Goal: Check status: Check status

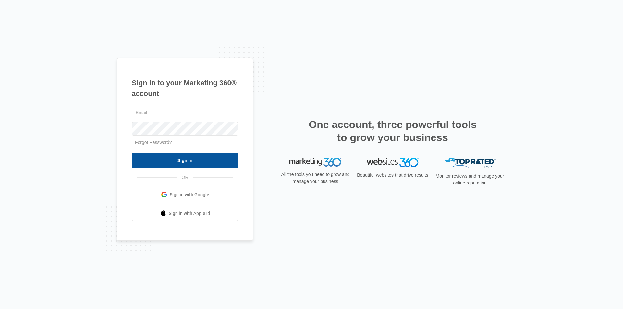
type input "[EMAIL_ADDRESS][DOMAIN_NAME]"
click at [184, 159] on input "Sign In" at bounding box center [185, 161] width 106 height 16
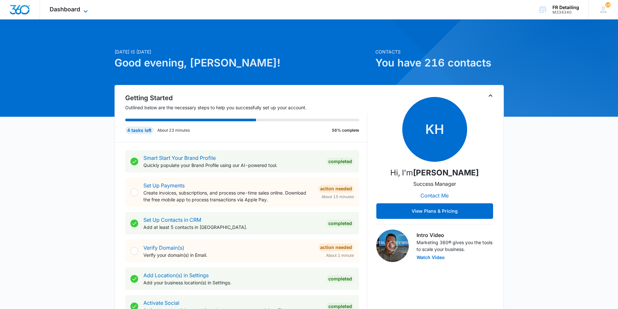
click at [66, 7] on span "Dashboard" at bounding box center [65, 9] width 30 height 7
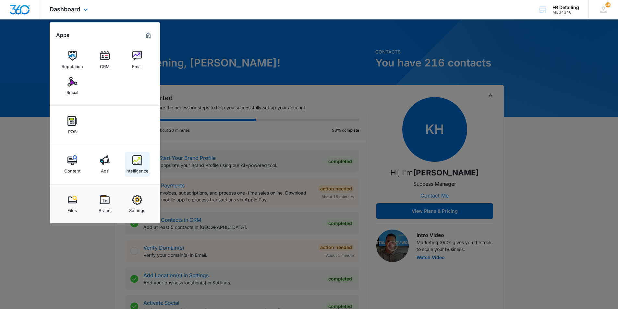
click at [133, 162] on img at bounding box center [137, 160] width 10 height 10
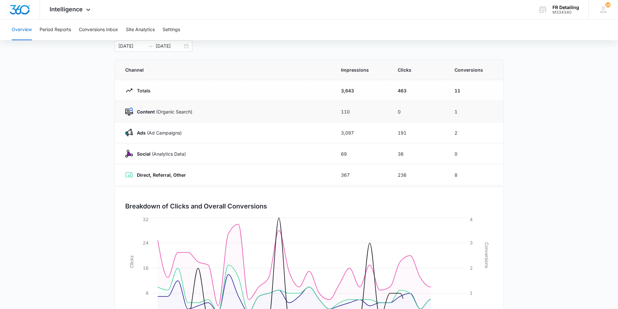
scroll to position [28, 0]
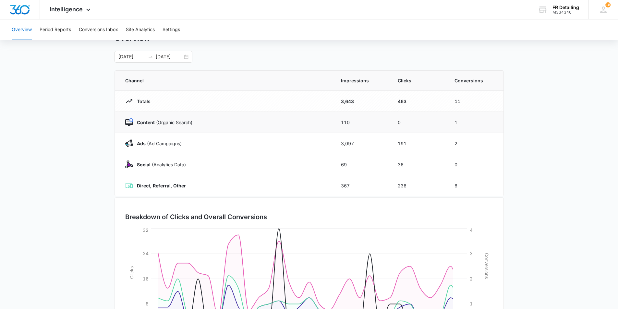
click at [164, 130] on td "Content (Organic Search)" at bounding box center [224, 122] width 218 height 21
click at [161, 139] on td "Ads (Ad Campaigns)" at bounding box center [224, 143] width 218 height 21
click at [161, 140] on p "Ads (Ad Campaigns)" at bounding box center [157, 143] width 49 height 7
click at [102, 33] on button "Conversions Inbox" at bounding box center [98, 29] width 39 height 21
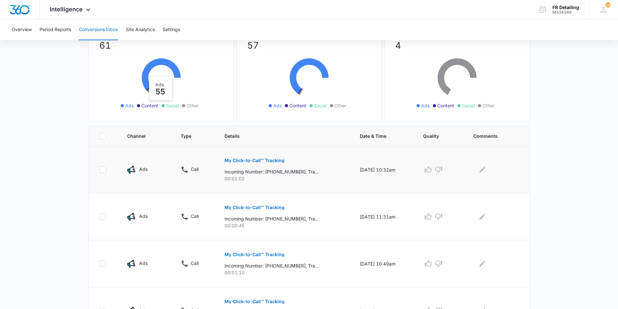
scroll to position [65, 0]
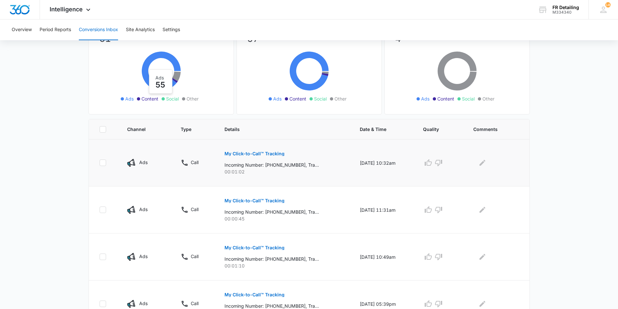
click at [255, 152] on p "My Click-to-Call™ Tracking" at bounding box center [254, 153] width 60 height 5
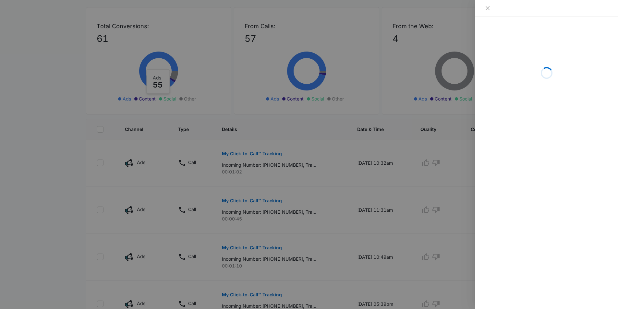
click at [371, 107] on div at bounding box center [309, 154] width 618 height 309
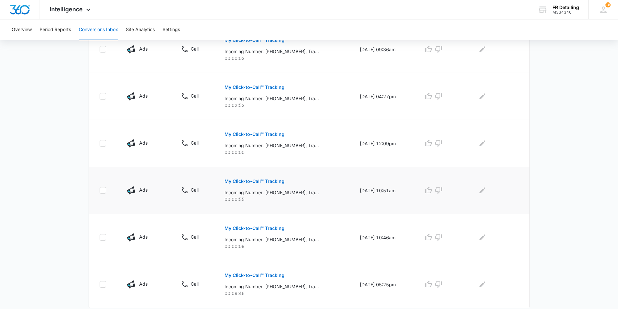
scroll to position [386, 0]
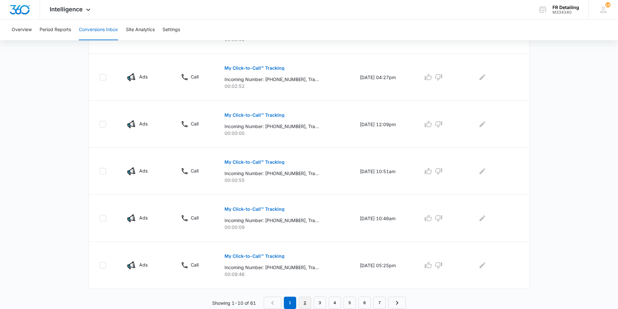
click at [305, 303] on link "2" at bounding box center [305, 303] width 12 height 12
click at [318, 304] on link "3" at bounding box center [321, 303] width 12 height 12
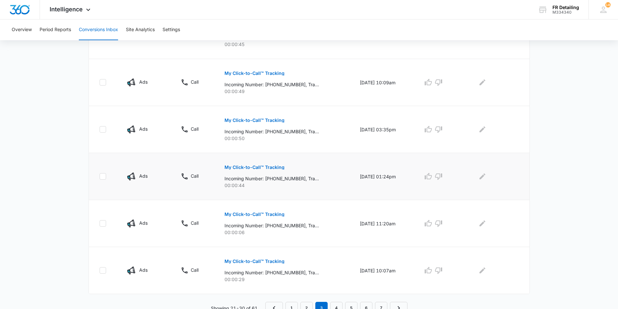
scroll to position [374, 0]
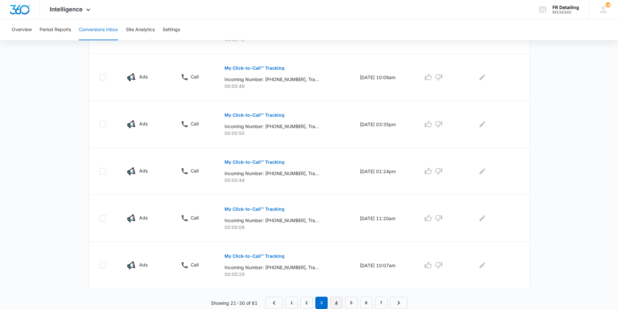
click at [339, 301] on link "4" at bounding box center [336, 303] width 12 height 12
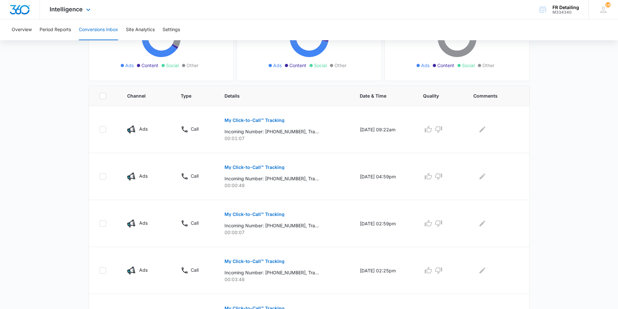
scroll to position [0, 0]
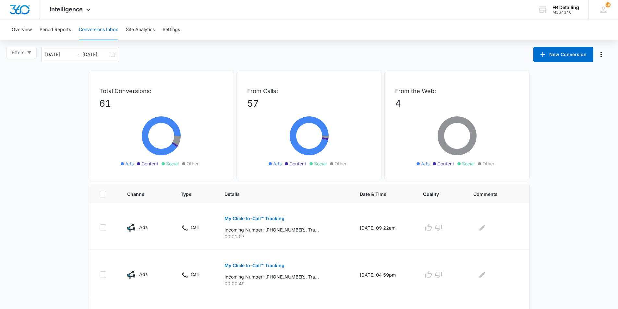
click at [596, 58] on div "New Conversion" at bounding box center [572, 55] width 78 height 16
click at [599, 56] on icon "Manage Numbers" at bounding box center [601, 55] width 8 height 8
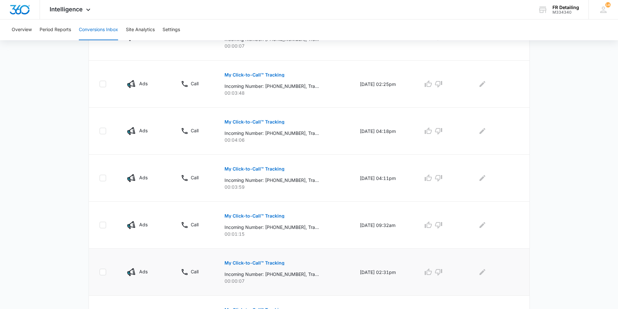
scroll to position [386, 0]
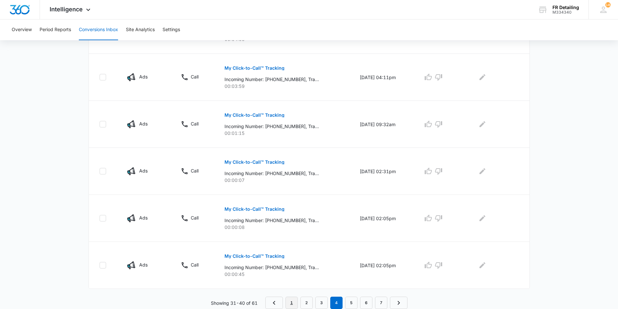
click at [290, 303] on link "1" at bounding box center [291, 303] width 12 height 12
click at [301, 303] on link "2" at bounding box center [305, 303] width 12 height 12
click at [325, 300] on link "3" at bounding box center [321, 303] width 12 height 12
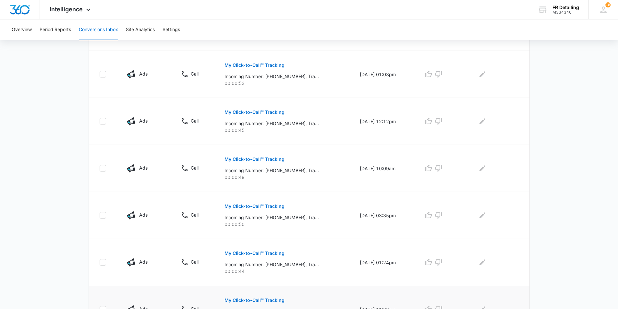
scroll to position [374, 0]
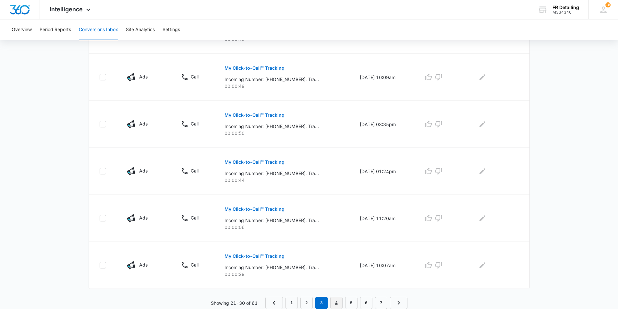
click at [338, 300] on link "4" at bounding box center [336, 303] width 12 height 12
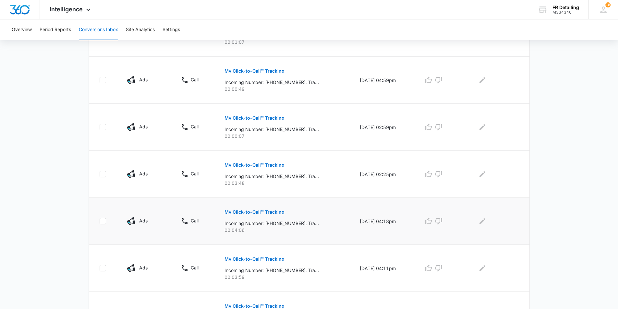
scroll to position [386, 0]
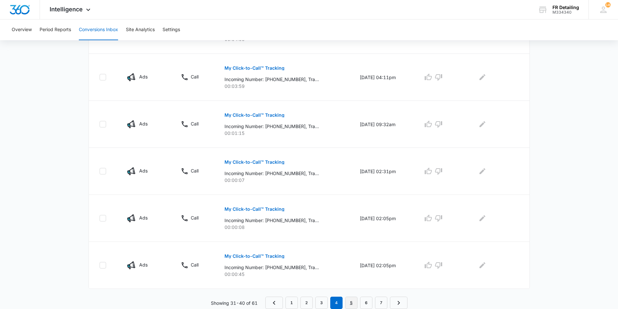
click at [354, 303] on link "5" at bounding box center [351, 303] width 12 height 12
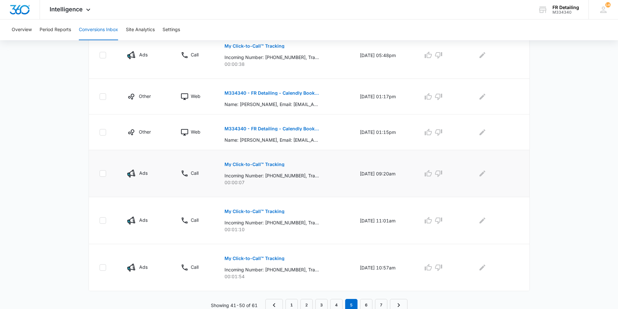
scroll to position [363, 0]
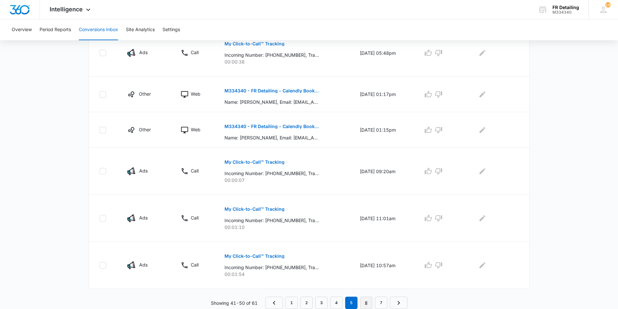
click at [366, 297] on link "6" at bounding box center [366, 303] width 12 height 12
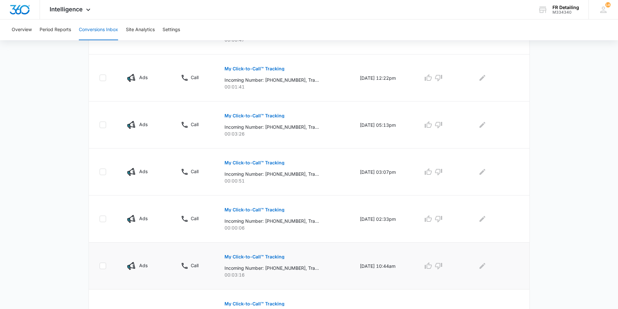
scroll to position [374, 0]
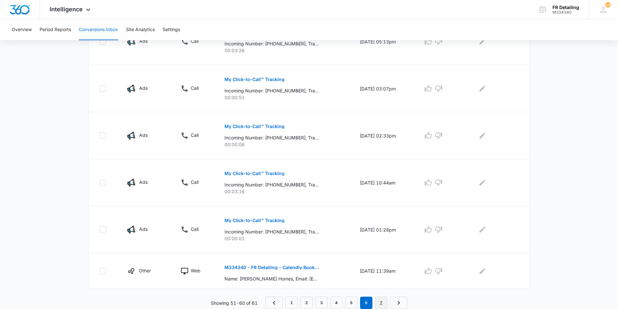
click at [381, 299] on link "7" at bounding box center [381, 303] width 12 height 12
